Goal: Transaction & Acquisition: Obtain resource

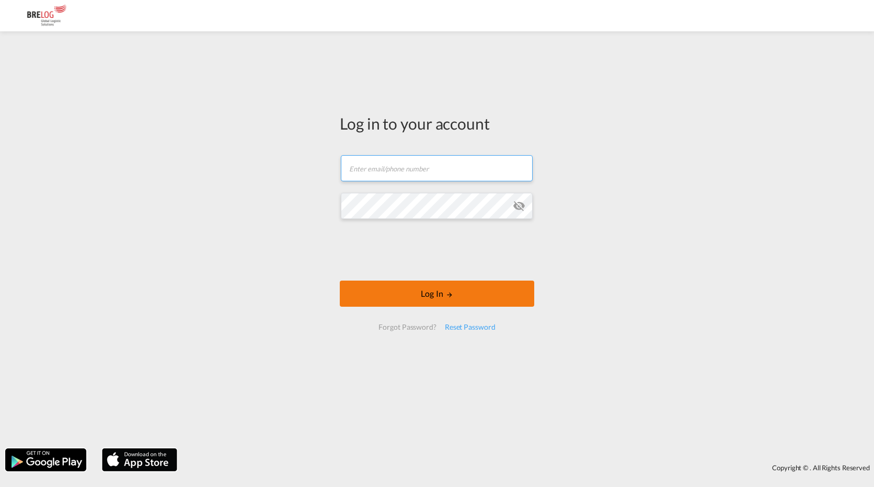
type input "[PERSON_NAME][EMAIL_ADDRESS][DOMAIN_NAME]"
click at [482, 281] on button "Log In" at bounding box center [437, 294] width 194 height 26
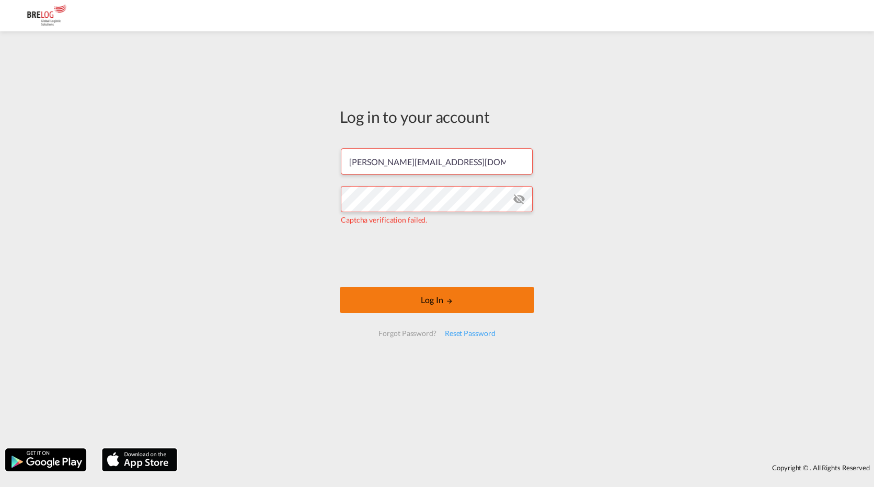
click at [425, 304] on button "Log In" at bounding box center [437, 300] width 194 height 26
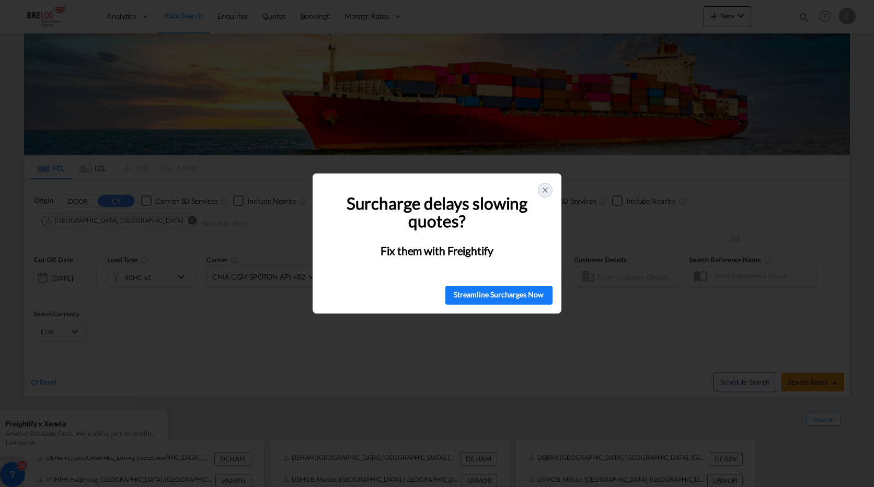
click at [542, 189] on icon at bounding box center [545, 190] width 8 height 8
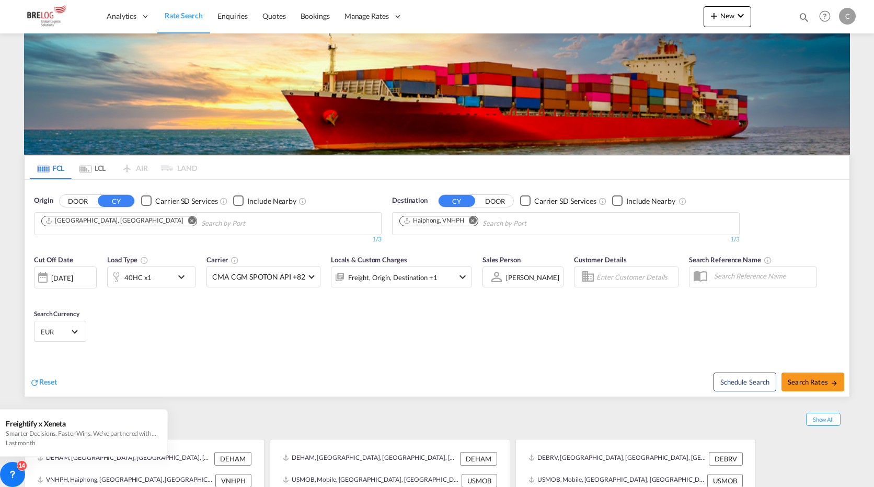
click at [472, 216] on md-icon "Remove" at bounding box center [473, 220] width 8 height 8
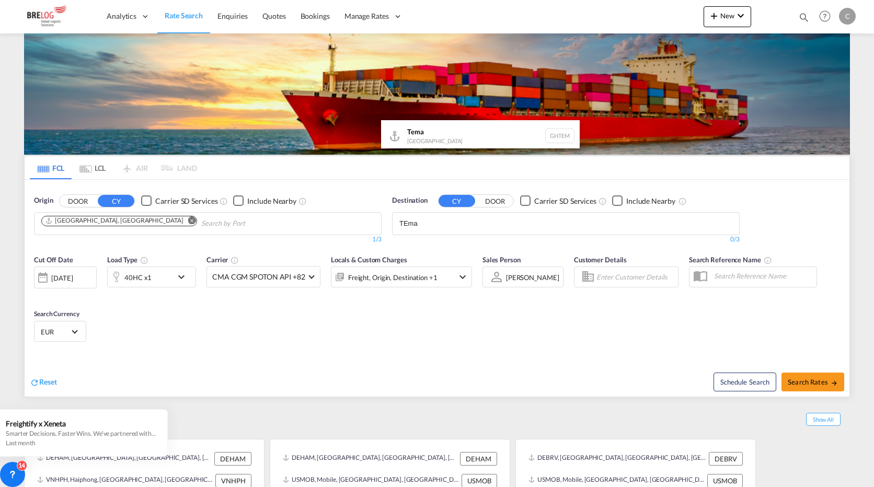
type input "TEma"
click at [433, 131] on div "Tema [GEOGRAPHIC_DATA] [GEOGRAPHIC_DATA]" at bounding box center [480, 135] width 199 height 31
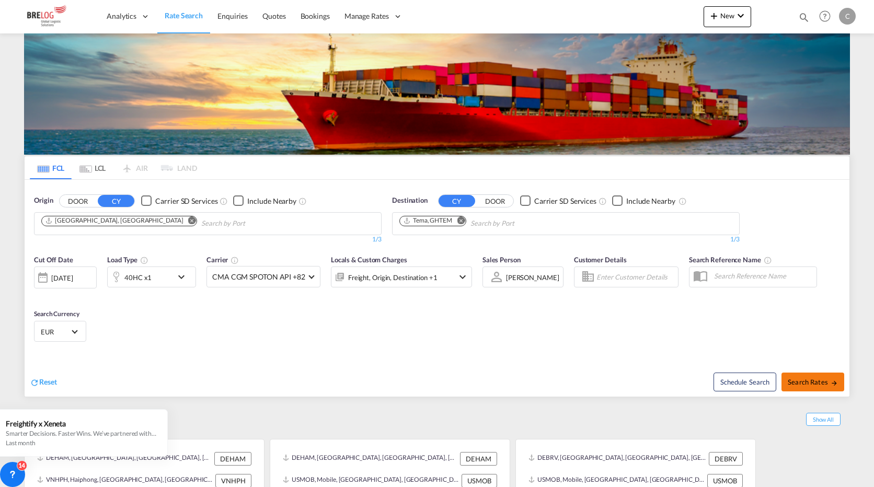
click at [807, 373] on button "Search Rates" at bounding box center [812, 382] width 63 height 19
type input "DEHAM to GHTEM / [DATE]"
